Goal: Transaction & Acquisition: Subscribe to service/newsletter

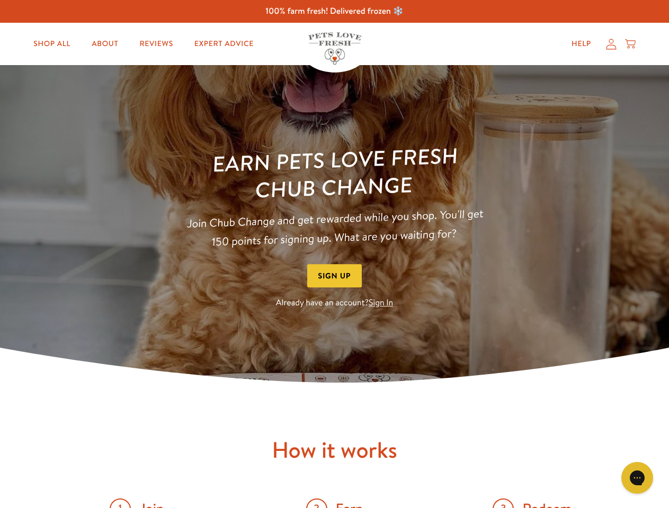
click at [334, 254] on div "Earn Pets Love Fresh Chub Change Join Chub Change and get rewarded while you sh…" at bounding box center [334, 228] width 339 height 165
click at [335, 276] on button "Sign Up" at bounding box center [334, 276] width 55 height 24
click at [637, 478] on icon "Open gorgias live chat" at bounding box center [637, 478] width 10 height 10
